Goal: Task Accomplishment & Management: Use online tool/utility

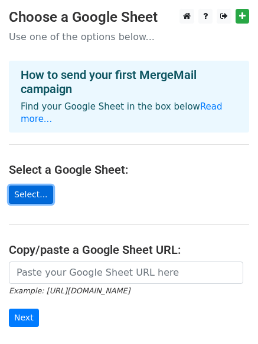
click at [32, 186] on link "Select..." at bounding box center [31, 195] width 44 height 18
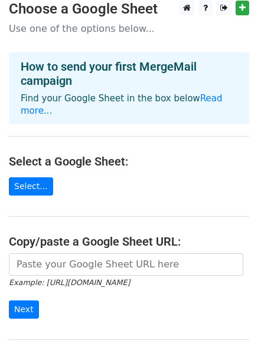
scroll to position [59, 0]
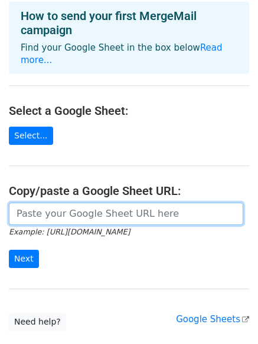
click at [56, 207] on input "url" at bounding box center [126, 214] width 234 height 22
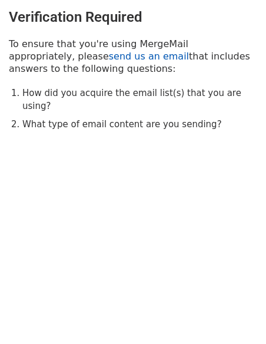
click at [109, 55] on link "send us an email" at bounding box center [149, 56] width 80 height 11
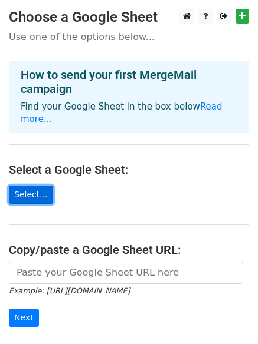
click at [33, 186] on link "Select..." at bounding box center [31, 195] width 44 height 18
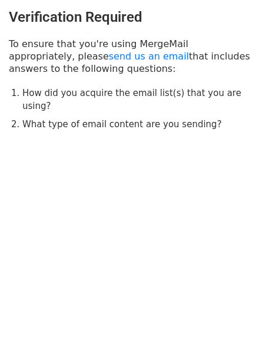
click at [209, 118] on li "What type of email content are you sending?" at bounding box center [139, 125] width 235 height 14
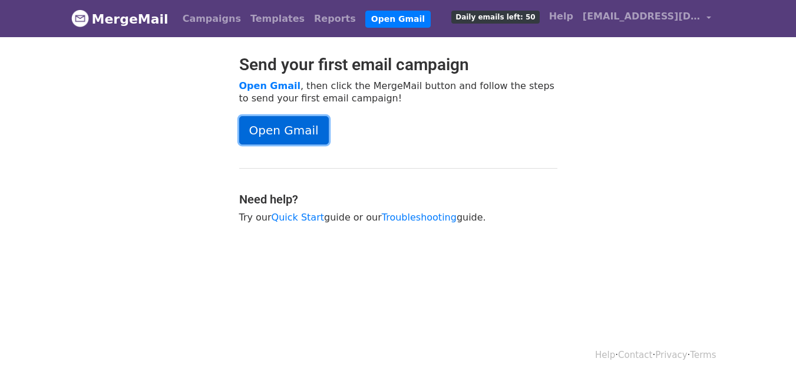
click at [286, 131] on link "Open Gmail" at bounding box center [284, 130] width 90 height 28
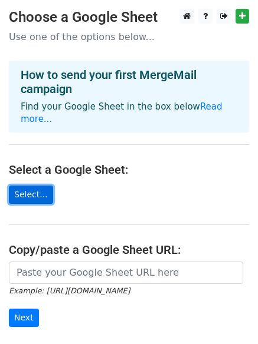
click at [30, 186] on link "Select..." at bounding box center [31, 195] width 44 height 18
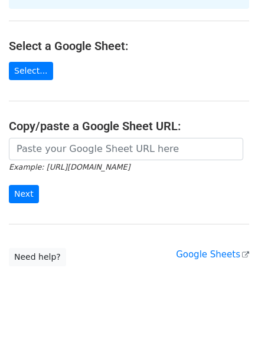
scroll to position [128, 0]
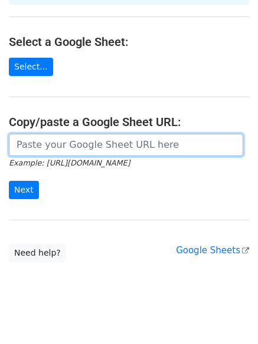
click at [32, 134] on input "url" at bounding box center [126, 145] width 234 height 22
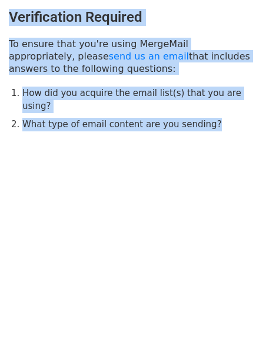
drag, startPoint x: 220, startPoint y: 113, endPoint x: -50, endPoint y: -2, distance: 293.9
click at [0, 0] on html "Verification Required To ensure that you're using MergeMail appropriately, plea…" at bounding box center [133, 172] width 266 height 344
copy div "Verification Required To ensure that you're using MergeMail appropriately, plea…"
click at [115, 206] on html "Verification Required To ensure that you're using MergeMail appropriately, plea…" at bounding box center [133, 172] width 266 height 344
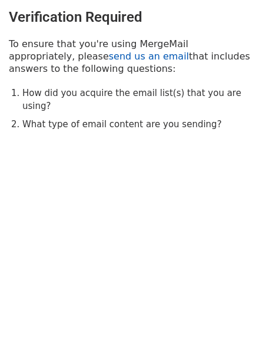
click at [109, 58] on link "send us an email" at bounding box center [149, 56] width 80 height 11
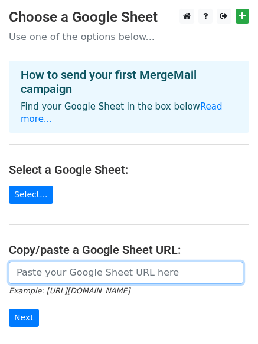
click at [61, 270] on input "url" at bounding box center [126, 273] width 234 height 22
paste input "https://docs.google.com/spreadsheets/d/11OGYDq1le1pafRah9vyndr_wcKUxlYxifw6WUfH…"
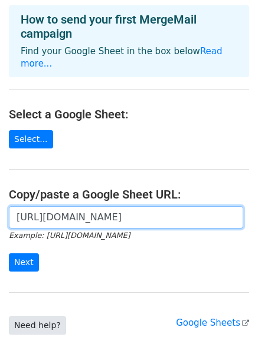
scroll to position [128, 0]
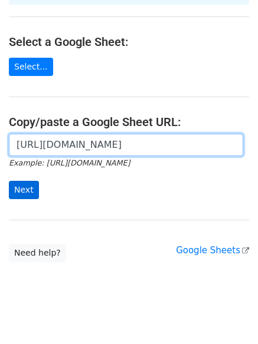
type input "https://docs.google.com/spreadsheets/d/11OGYDq1le1pafRah9vyndr_wcKUxlYxifw6WUfH…"
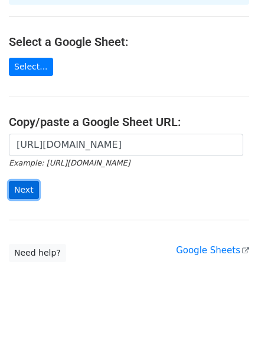
click at [12, 181] on input "Next" at bounding box center [24, 190] width 30 height 18
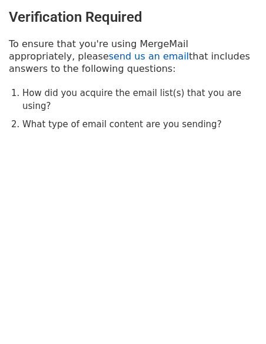
click at [109, 57] on link "send us an email" at bounding box center [149, 56] width 80 height 11
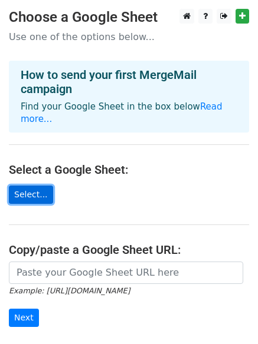
click at [39, 190] on link "Select..." at bounding box center [31, 195] width 44 height 18
